Goal: Task Accomplishment & Management: Use online tool/utility

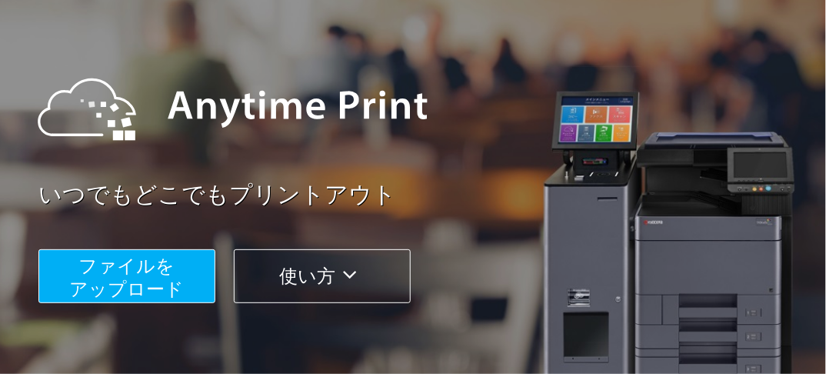
scroll to position [116, 0]
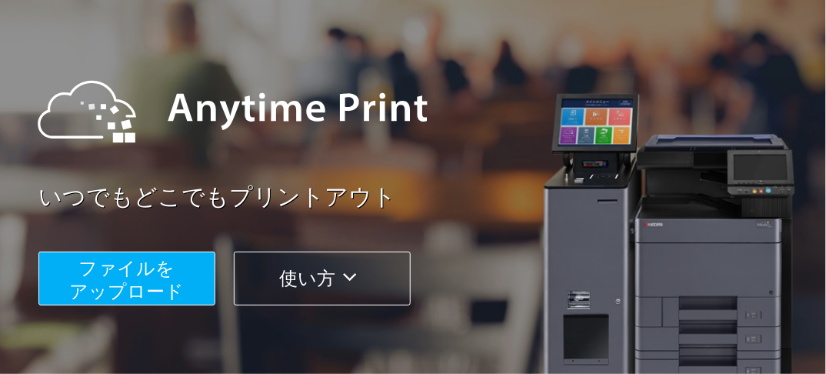
click at [166, 302] on div "いつでもどこでもプリントアウト ファイルを ​​アップロード 使い方" at bounding box center [413, 173] width 826 height 431
click at [166, 302] on span "ファイルを ​​アップロード" at bounding box center [127, 280] width 115 height 44
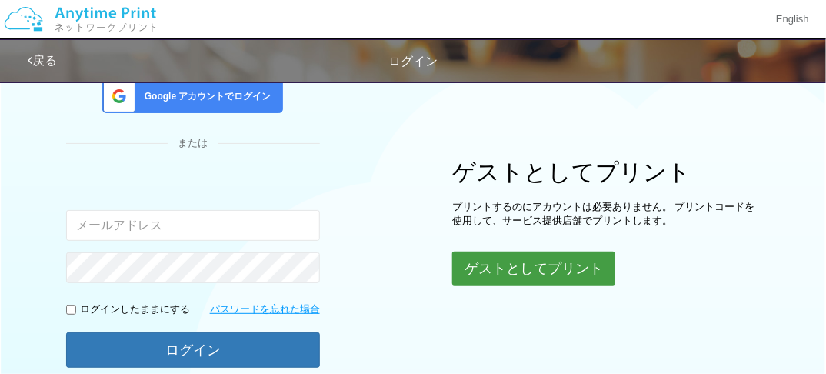
click at [496, 252] on button "ゲストとしてプリント" at bounding box center [533, 269] width 163 height 34
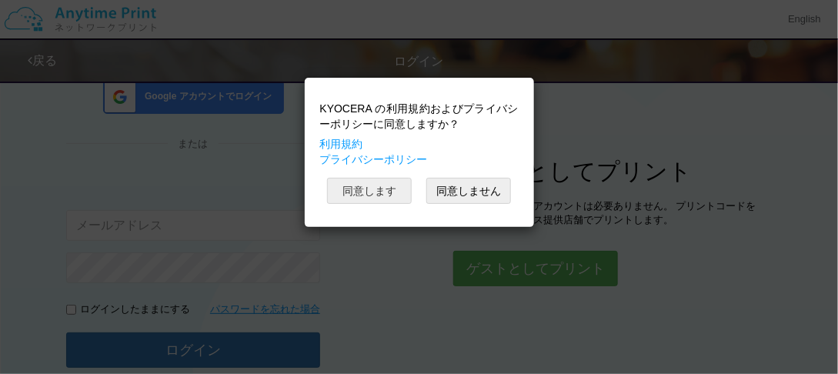
click at [387, 191] on button "同意します" at bounding box center [369, 191] width 85 height 26
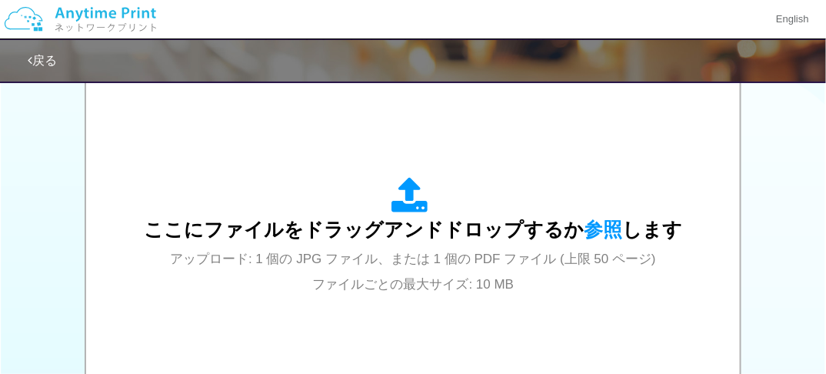
scroll to position [499, 0]
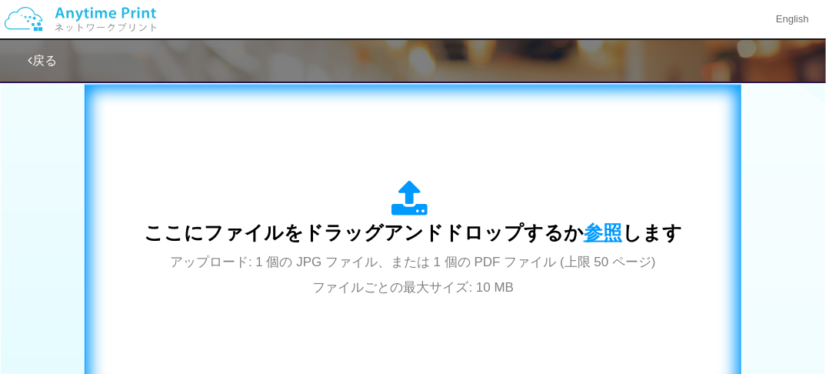
click at [612, 224] on span "参照" at bounding box center [603, 233] width 38 height 22
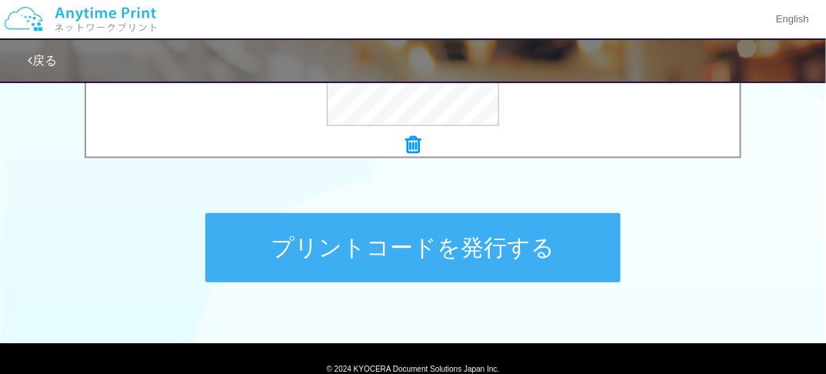
scroll to position [796, 0]
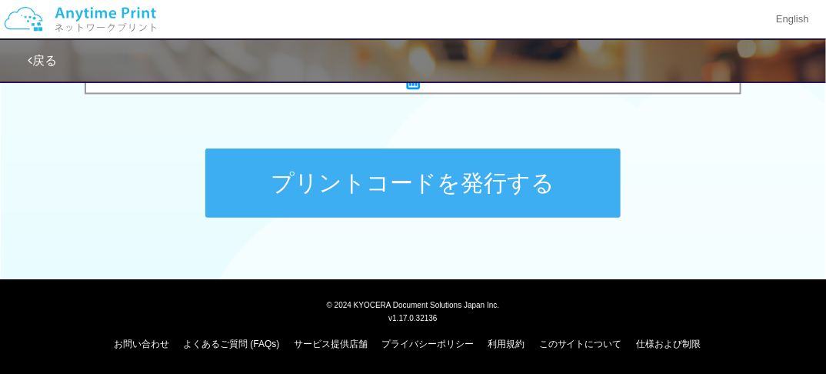
click at [492, 185] on button "プリントコードを発行する" at bounding box center [412, 182] width 415 height 69
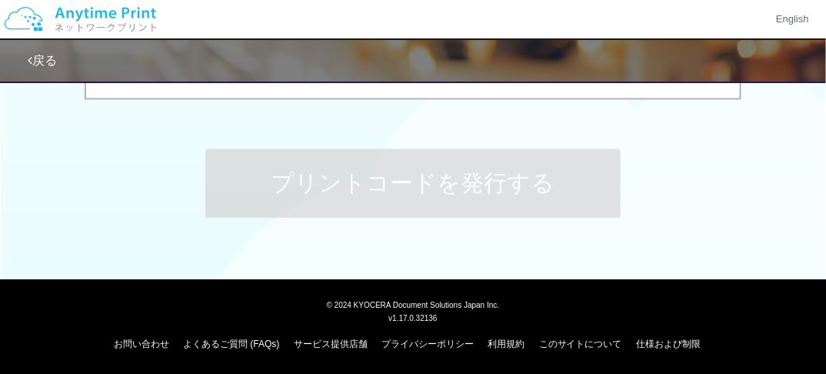
scroll to position [0, 0]
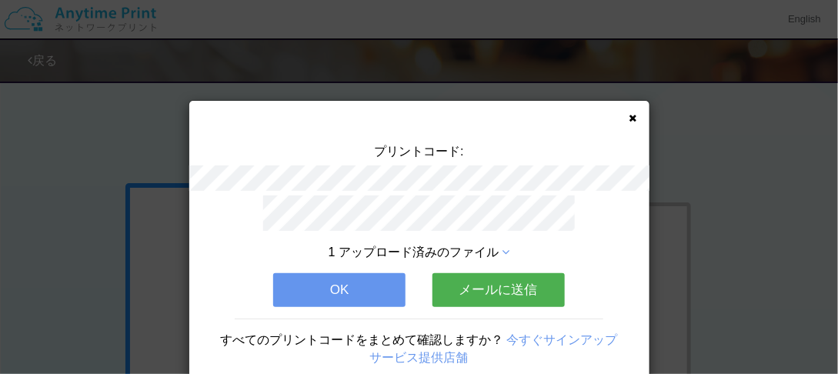
click at [469, 289] on button "メールに送信" at bounding box center [498, 290] width 132 height 34
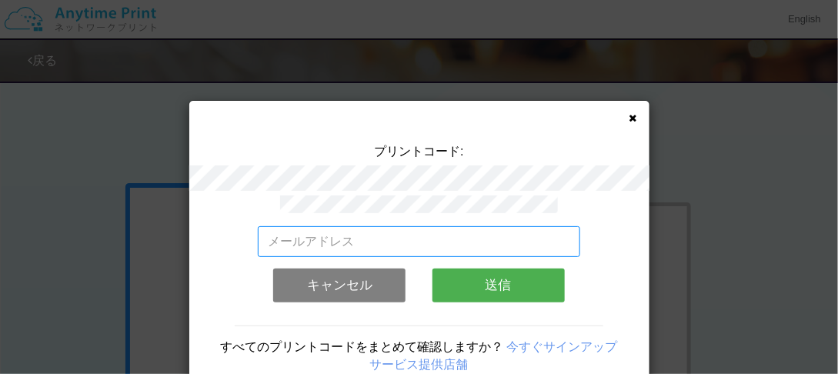
click at [464, 245] on input "email" at bounding box center [419, 241] width 322 height 31
type input "[EMAIL_ADDRESS][DOMAIN_NAME]"
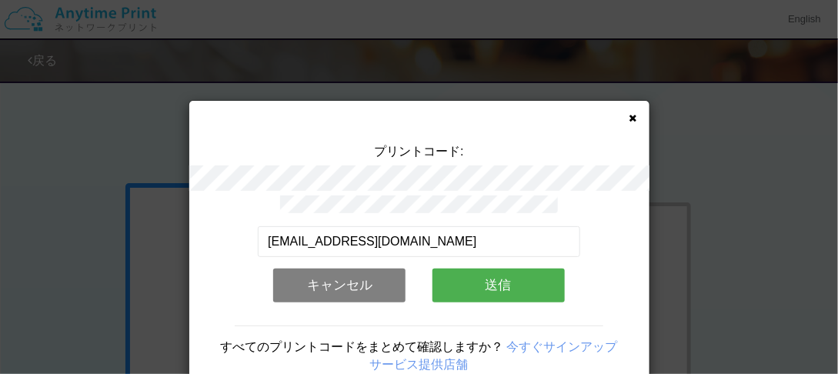
click at [461, 291] on button "送信" at bounding box center [498, 286] width 132 height 34
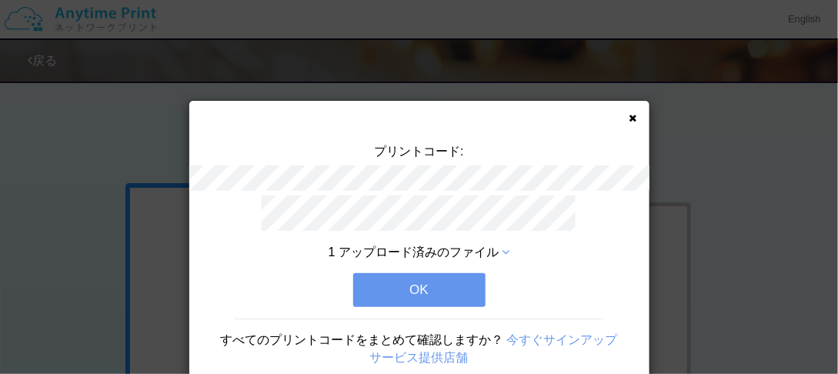
click at [461, 291] on button "OK" at bounding box center [419, 290] width 132 height 34
